Goal: Find specific page/section: Find specific page/section

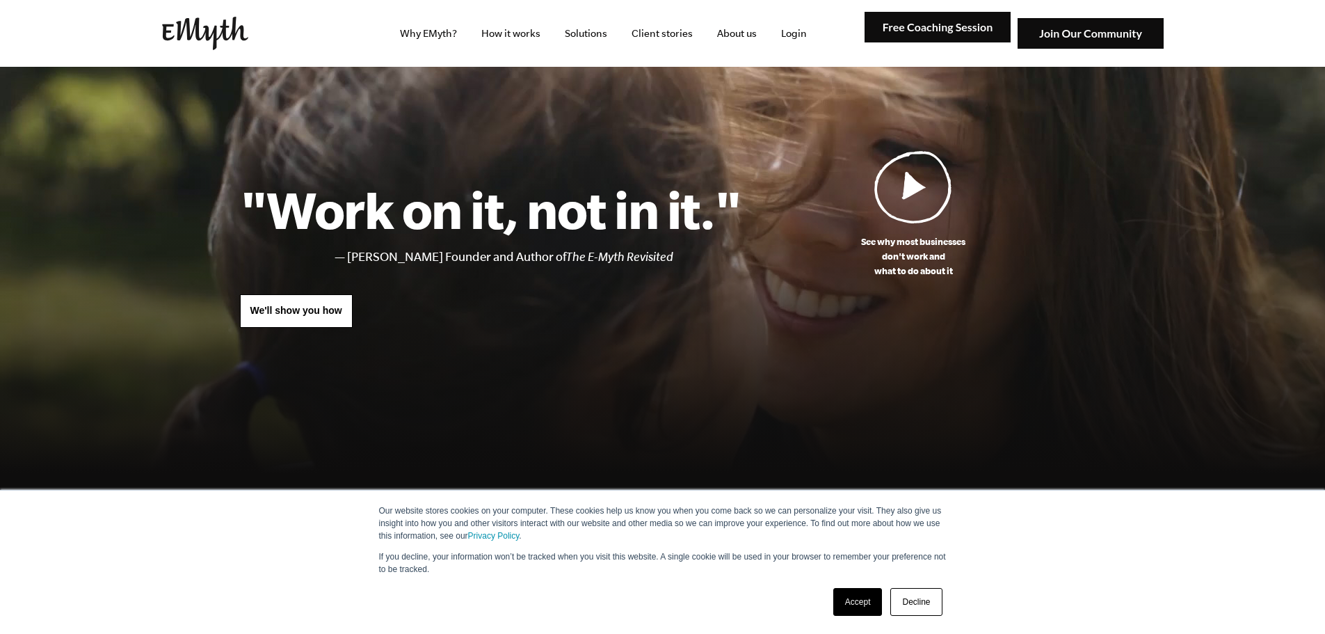
click at [214, 31] on img at bounding box center [205, 33] width 86 height 33
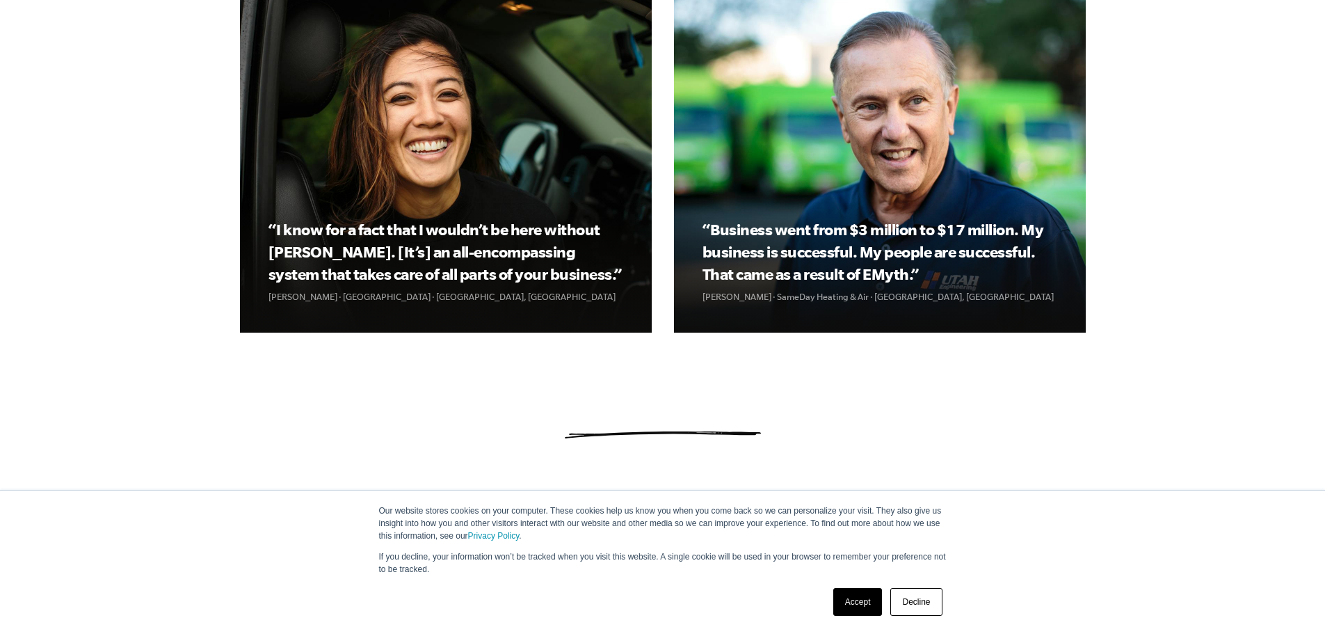
scroll to position [2017, 0]
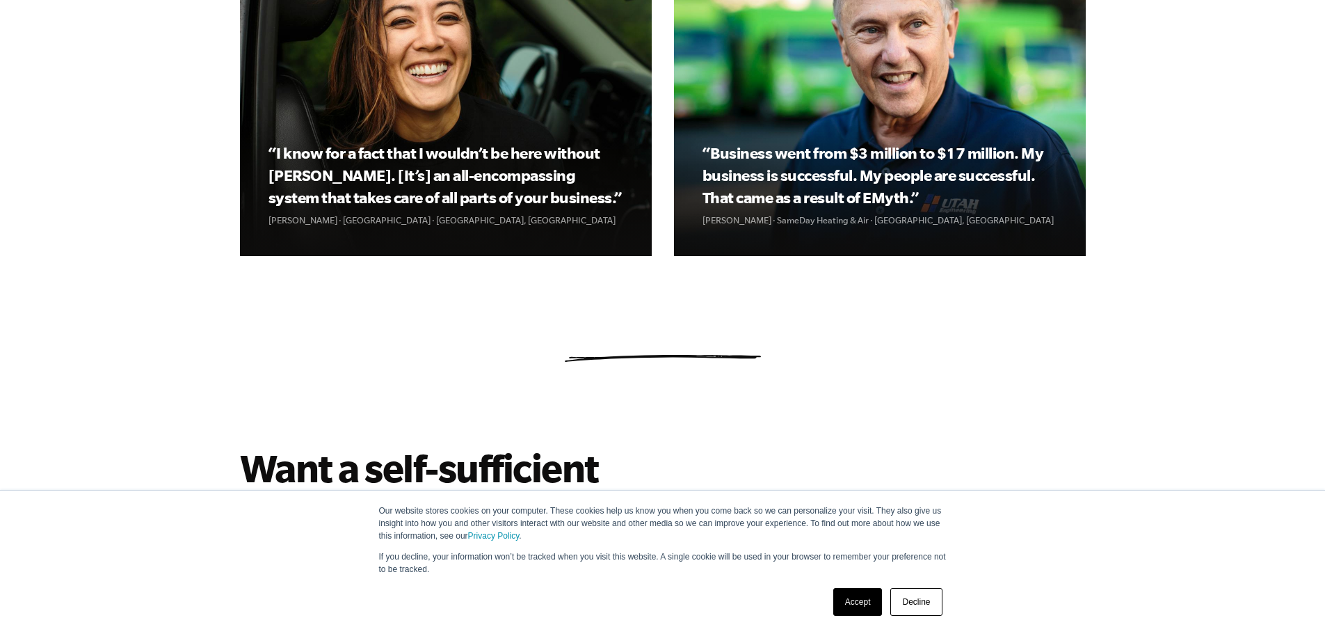
click at [858, 590] on link "Accept" at bounding box center [857, 602] width 49 height 28
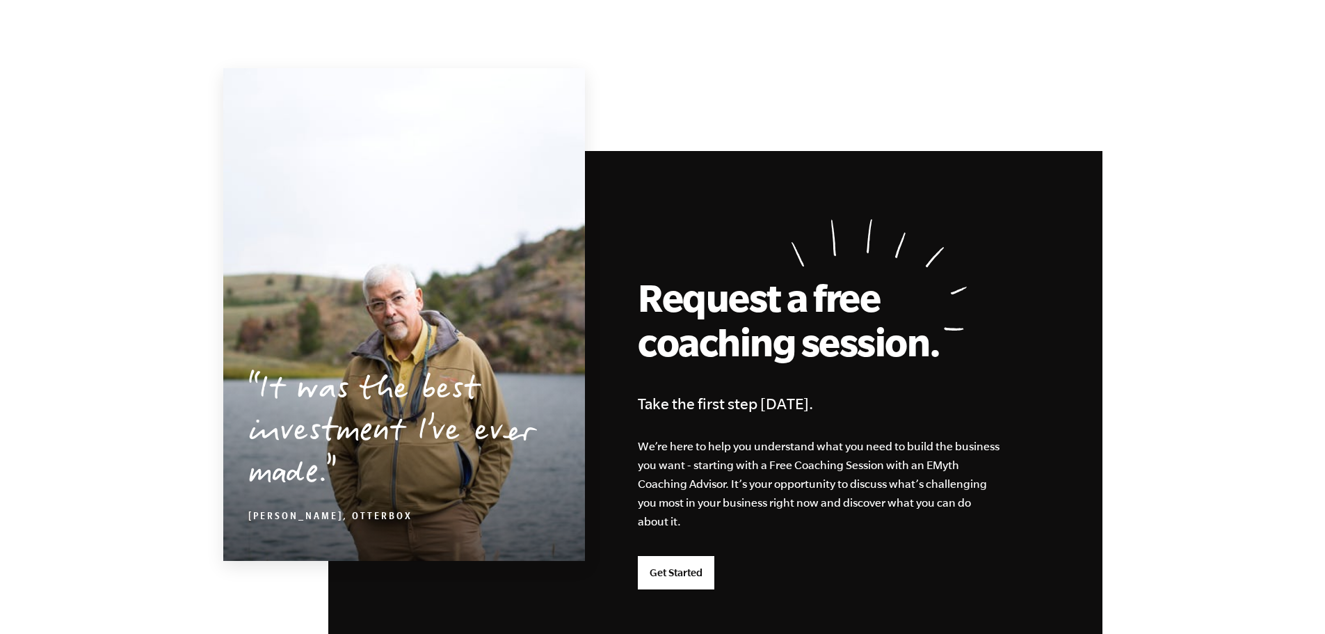
scroll to position [3654, 0]
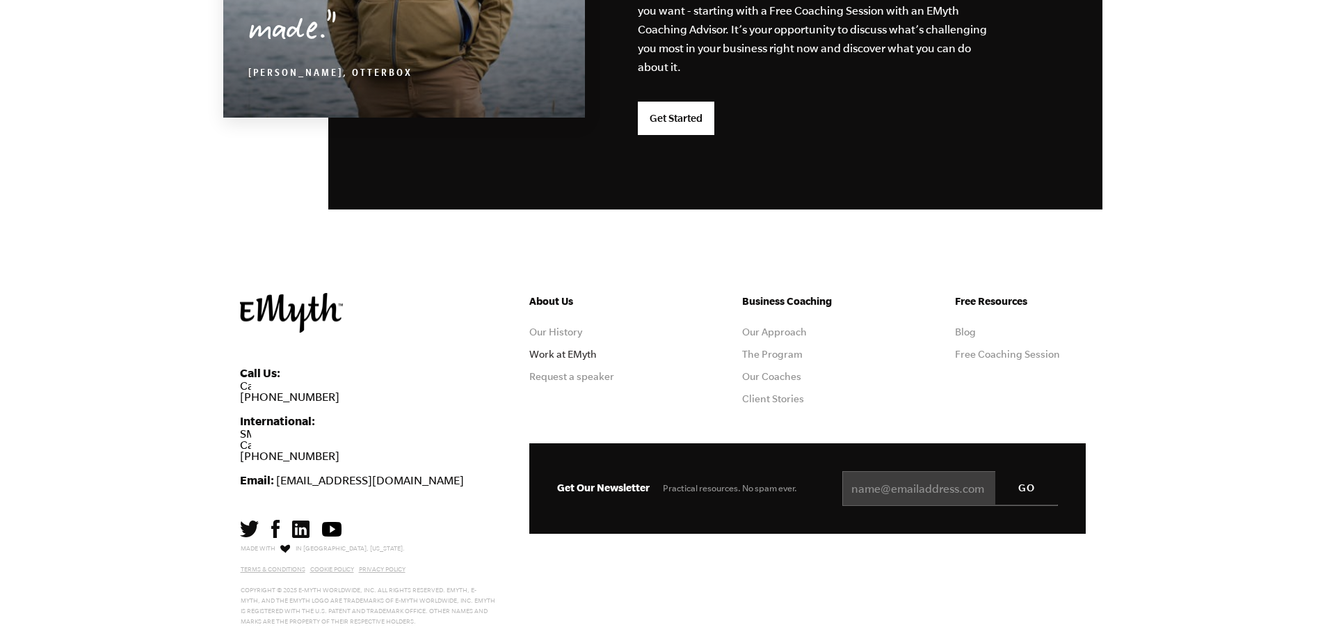
click at [572, 353] on link "Work at EMyth" at bounding box center [562, 353] width 67 height 11
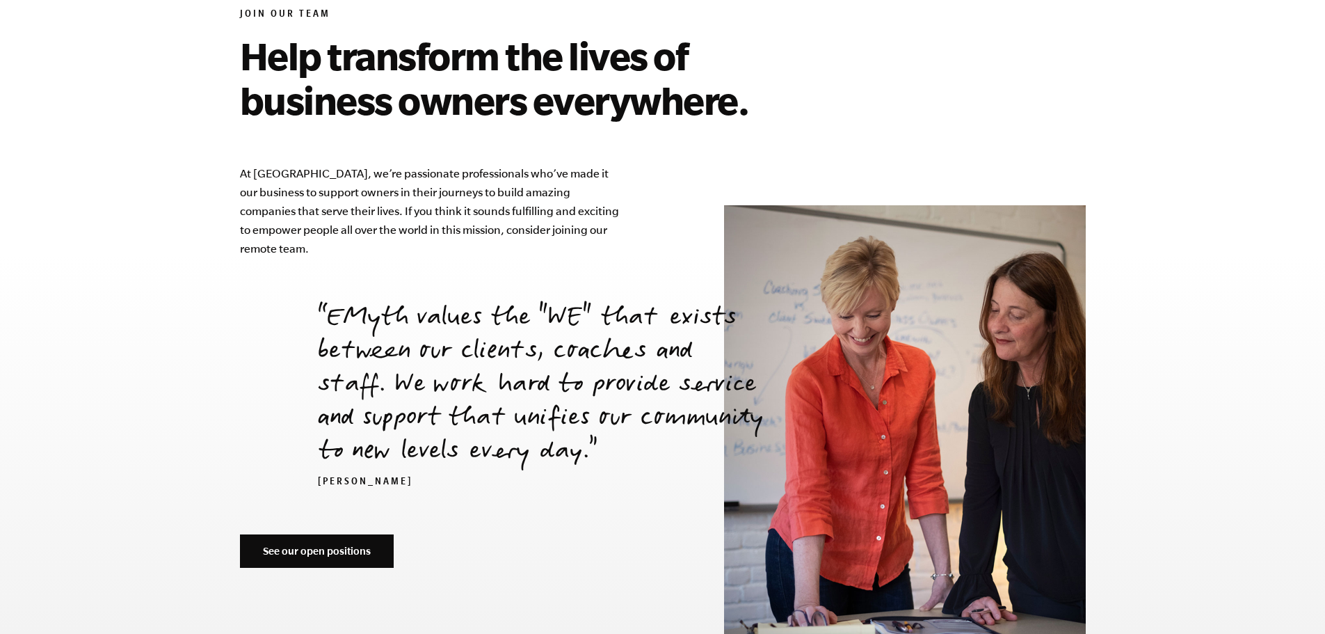
scroll to position [5001, 0]
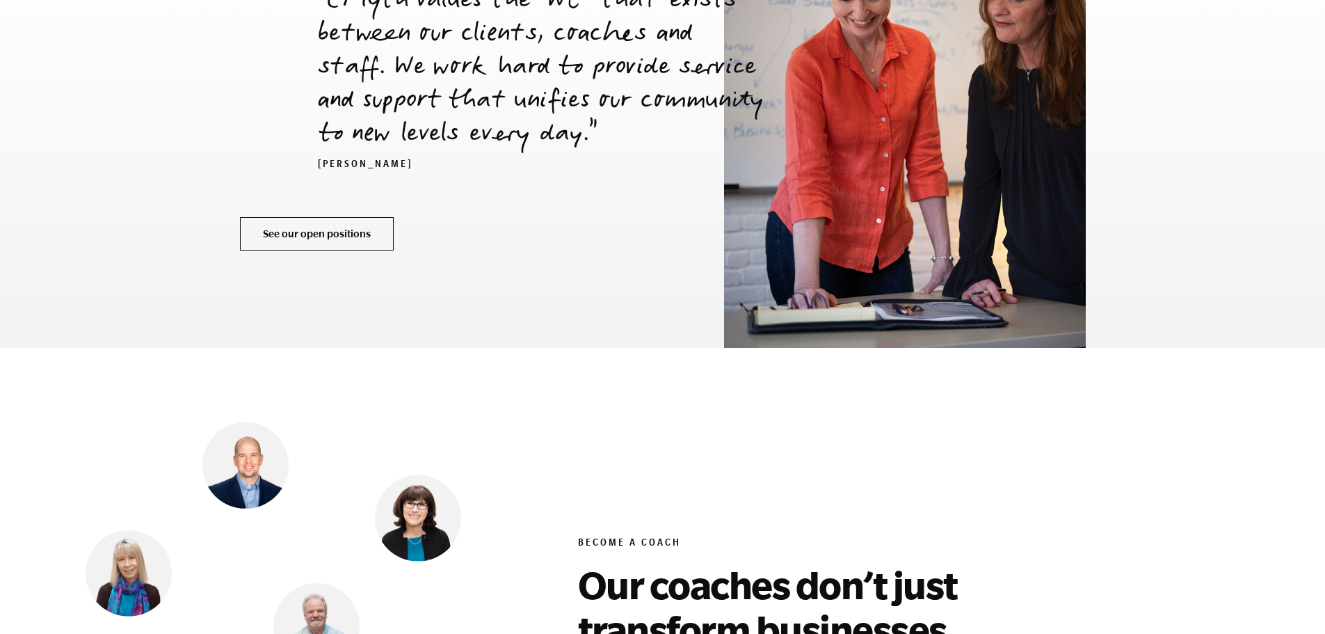
click at [314, 217] on link "See our open positions" at bounding box center [317, 233] width 154 height 33
